Goal: Browse casually

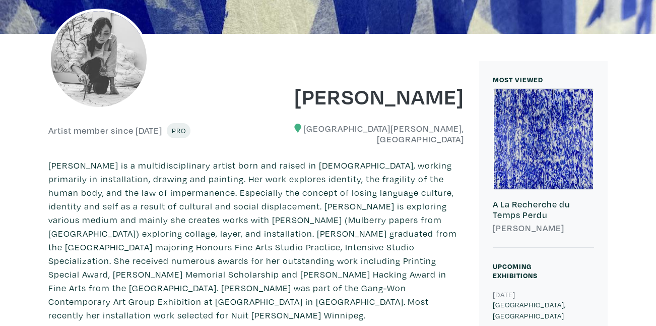
scroll to position [161, 0]
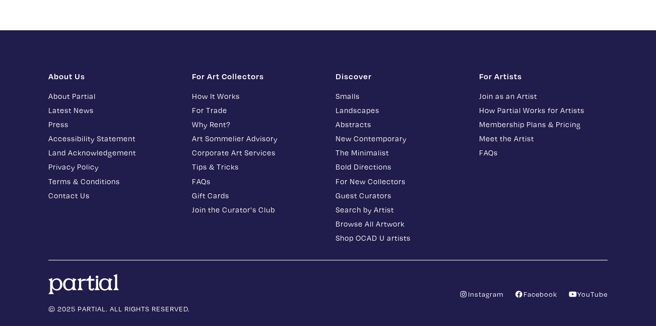
scroll to position [9315, 0]
